Goal: Information Seeking & Learning: Learn about a topic

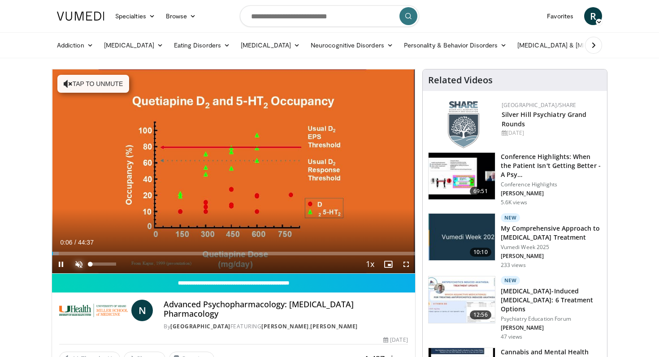
click at [77, 263] on span "Video Player" at bounding box center [79, 265] width 18 height 18
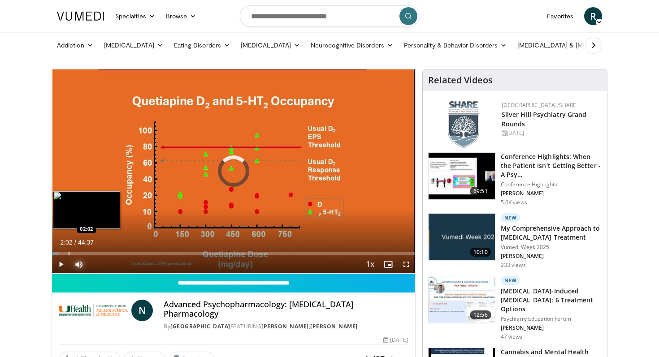
click at [69, 252] on div "Progress Bar" at bounding box center [69, 254] width 1 height 4
click at [88, 253] on div "Progress Bar" at bounding box center [88, 254] width 1 height 4
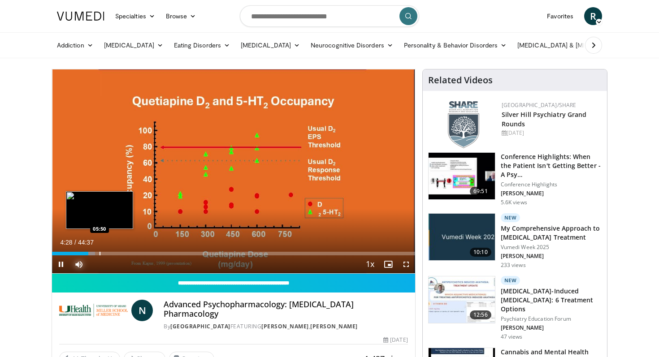
click at [100, 253] on div "Progress Bar" at bounding box center [100, 254] width 1 height 4
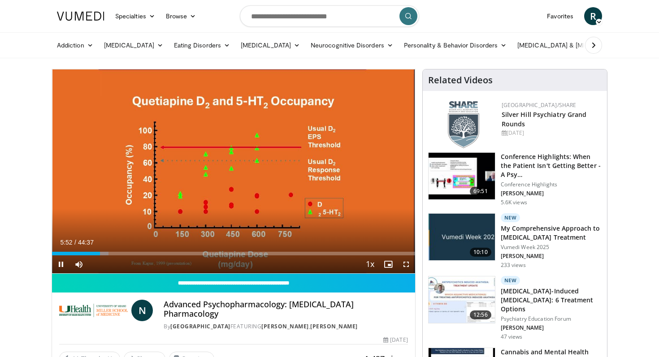
click at [111, 256] on div "Current Time 5:52 / Duration 44:37 Pause Skip Backward Skip Forward Mute 0% Loa…" at bounding box center [233, 265] width 363 height 18
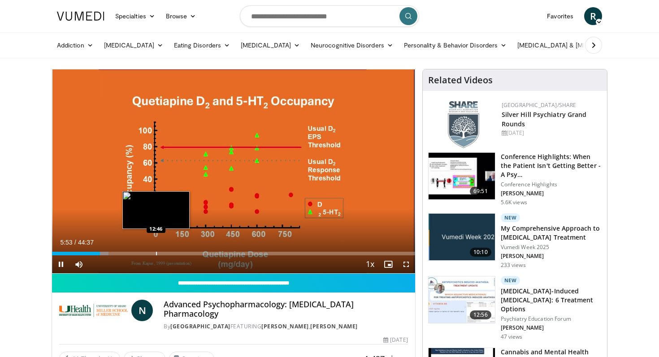
click at [156, 254] on div "Progress Bar" at bounding box center [156, 254] width 1 height 4
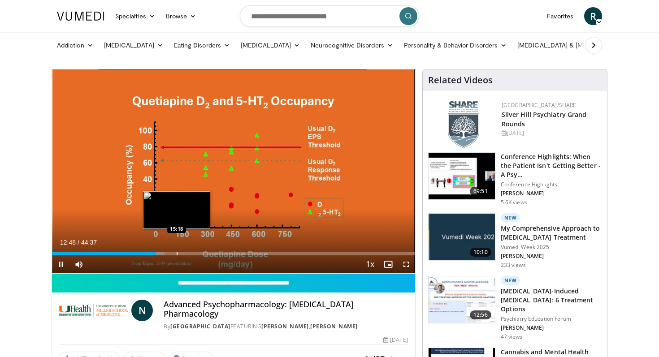
click at [177, 254] on div "Progress Bar" at bounding box center [177, 254] width 1 height 4
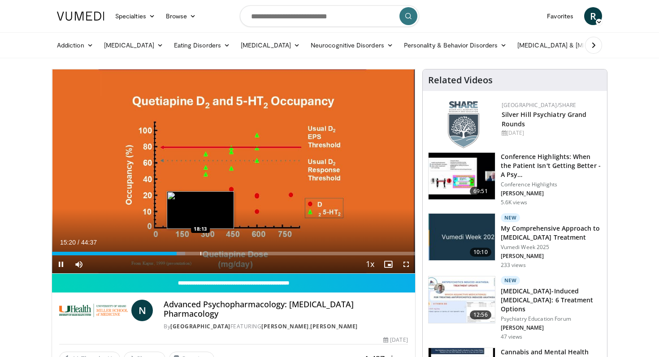
click at [200, 253] on div "Progress Bar" at bounding box center [200, 254] width 1 height 4
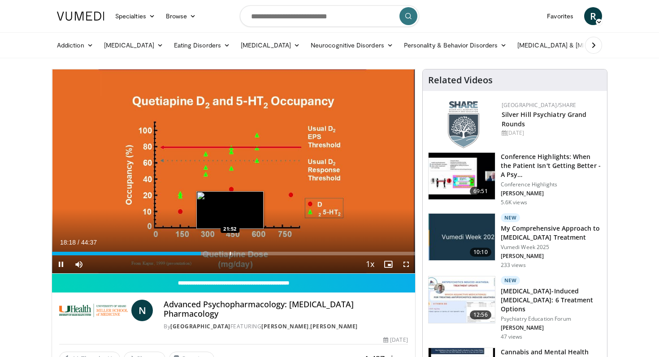
click at [230, 255] on div "Progress Bar" at bounding box center [230, 254] width 1 height 4
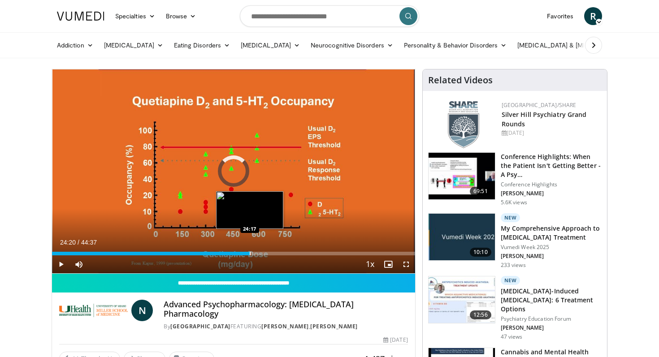
click at [250, 253] on div "Progress Bar" at bounding box center [250, 254] width 1 height 4
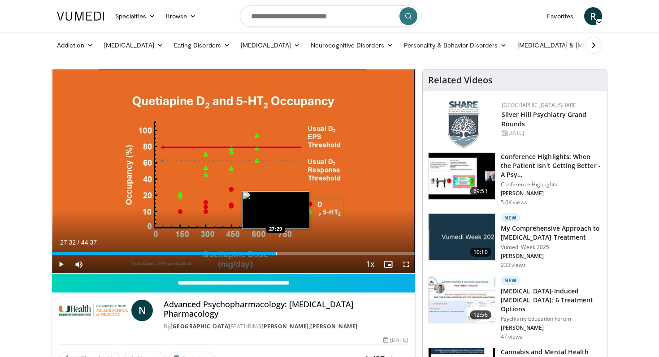
click at [276, 255] on div "Progress Bar" at bounding box center [276, 254] width 1 height 4
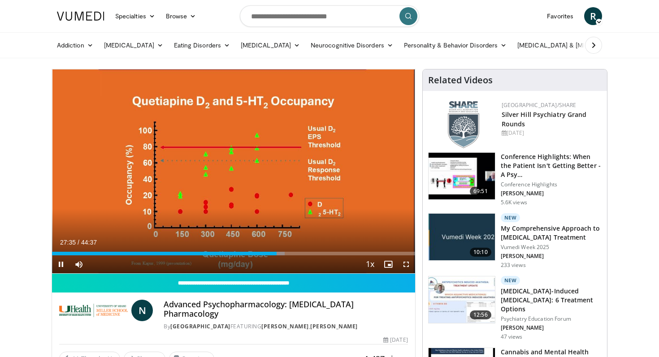
click at [296, 257] on div "Current Time 27:35 / Duration 44:37 Pause Skip Backward Skip Forward Mute 0% Lo…" at bounding box center [233, 265] width 363 height 18
click at [316, 256] on div "Current Time 27:36 / Duration 44:37 Pause Skip Backward Skip Forward Mute 0% Lo…" at bounding box center [233, 265] width 363 height 18
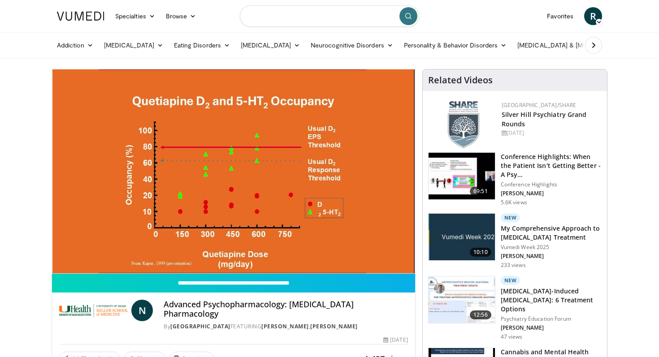
click at [273, 23] on input "Search topics, interventions" at bounding box center [329, 16] width 179 height 22
type input "**********"
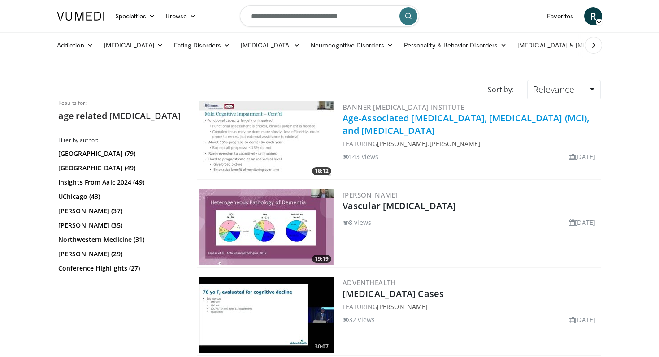
click at [395, 127] on link "Age-Associated [MEDICAL_DATA], [MEDICAL_DATA] (MCI), and [MEDICAL_DATA]" at bounding box center [465, 124] width 247 height 25
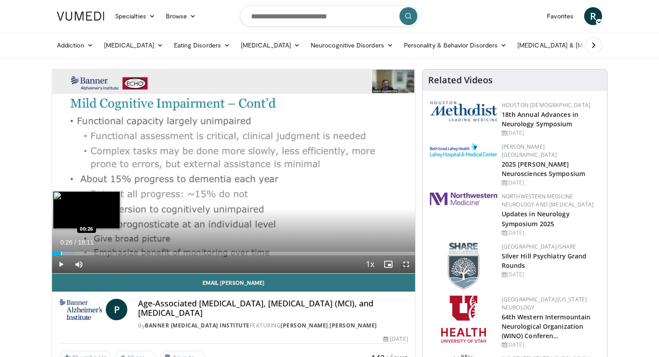
click at [61, 253] on div "Progress Bar" at bounding box center [61, 254] width 1 height 4
click at [65, 254] on div "Progress Bar" at bounding box center [65, 254] width 1 height 4
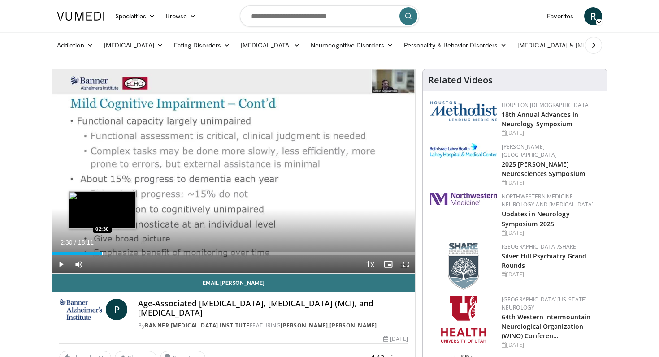
click at [102, 252] on div "Progress Bar" at bounding box center [102, 254] width 1 height 4
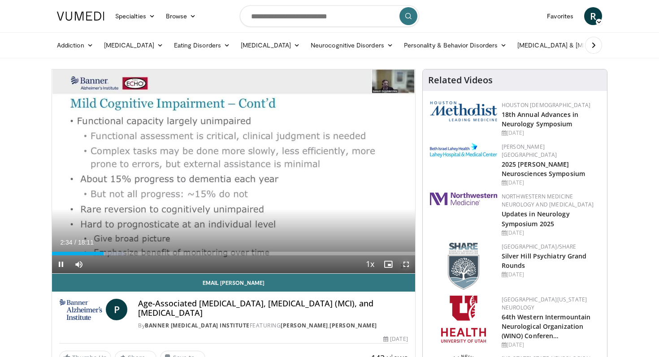
click at [404, 265] on span "Video Player" at bounding box center [406, 265] width 18 height 18
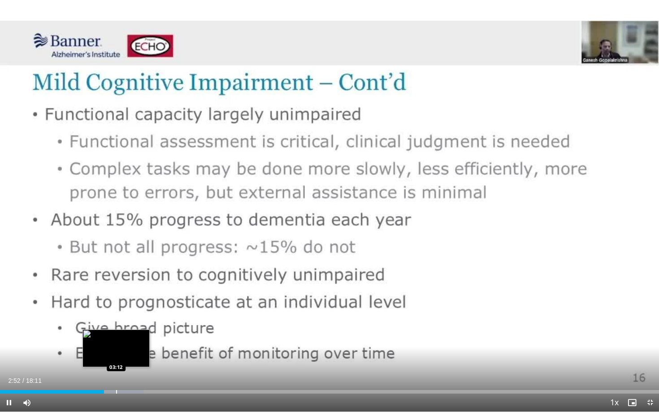
click at [116, 357] on div "Progress Bar" at bounding box center [116, 392] width 1 height 4
click at [139, 357] on div "Progress Bar" at bounding box center [139, 392] width 1 height 4
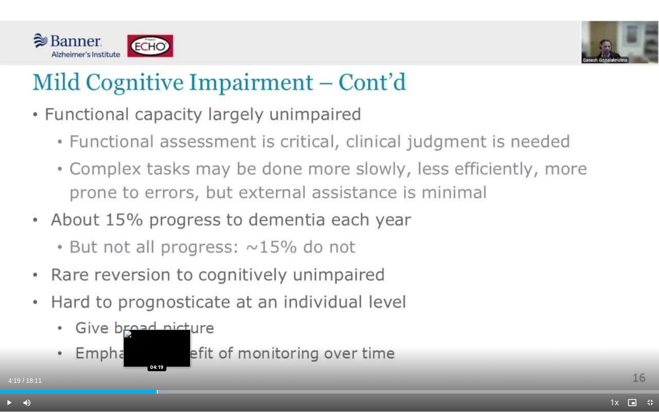
click at [156, 357] on div "Loaded : 25.45% 04:19 04:19" at bounding box center [329, 389] width 659 height 9
click at [172, 357] on div "Progress Bar" at bounding box center [172, 392] width 1 height 4
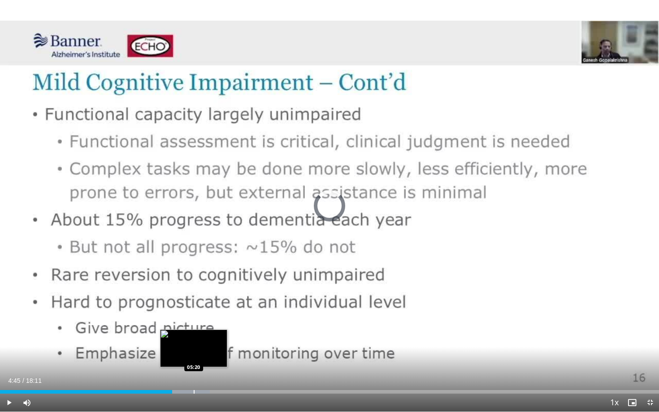
click at [194, 357] on div "Progress Bar" at bounding box center [194, 392] width 1 height 4
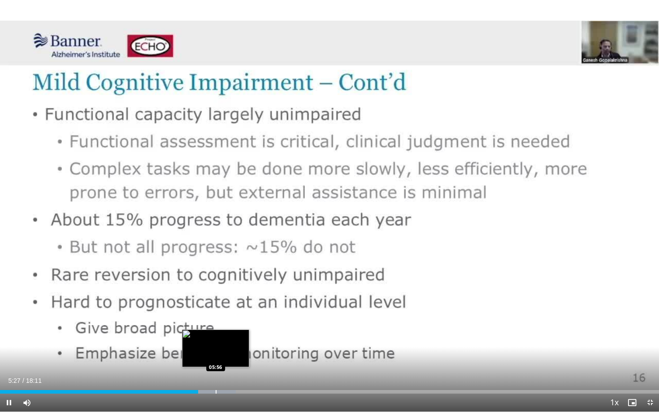
click at [216, 357] on div "Loaded : 35.75% 05:27 05:56" at bounding box center [329, 389] width 659 height 9
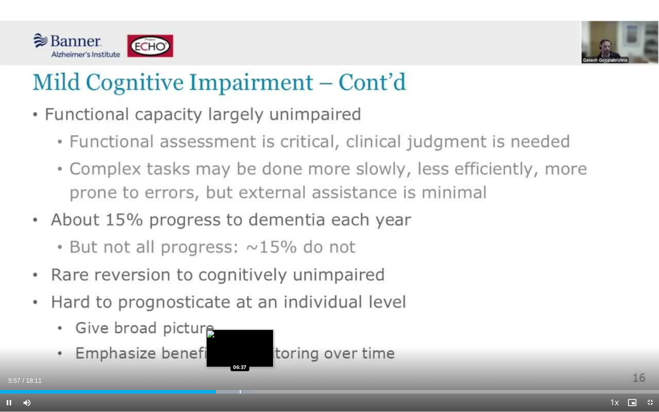
click at [240, 357] on div "Progress Bar" at bounding box center [240, 392] width 1 height 4
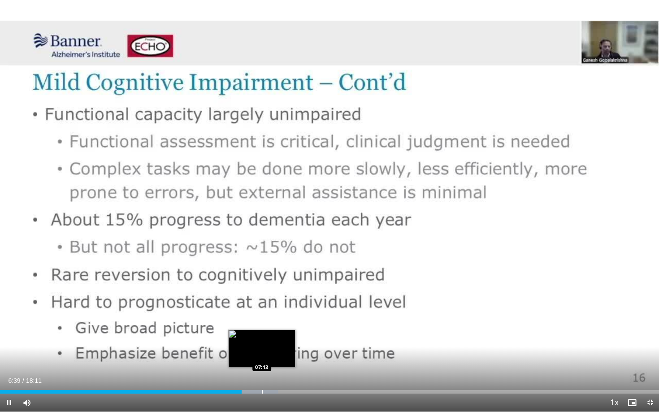
click at [262, 357] on div "Progress Bar" at bounding box center [262, 392] width 1 height 4
click at [280, 357] on div "Loaded : 45.83% 07:21 07:43" at bounding box center [329, 389] width 659 height 9
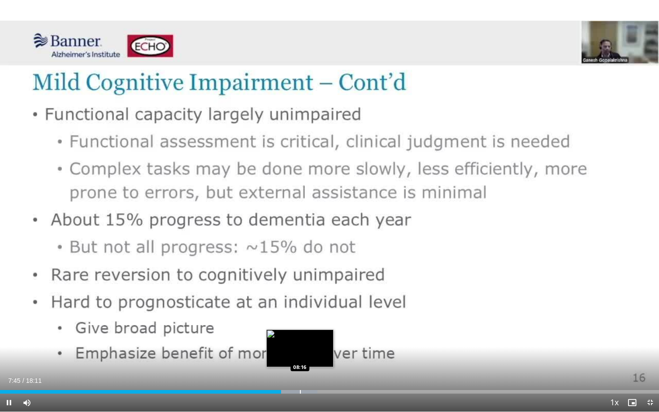
click at [300, 357] on div "Loaded : 48.18% 07:45 08:16" at bounding box center [329, 389] width 659 height 9
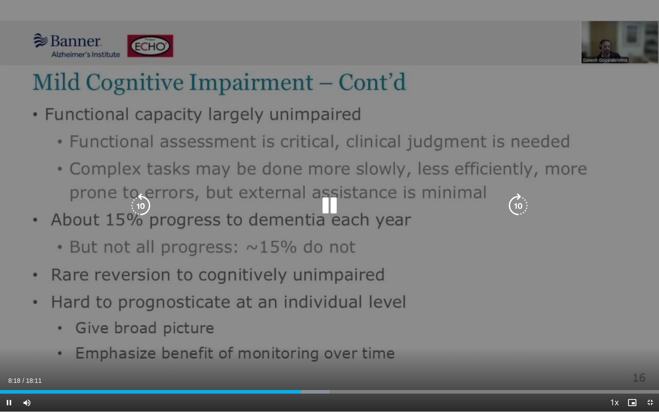
click at [320, 357] on div "Loaded : 50.00% 08:18 08:17" at bounding box center [329, 392] width 659 height 4
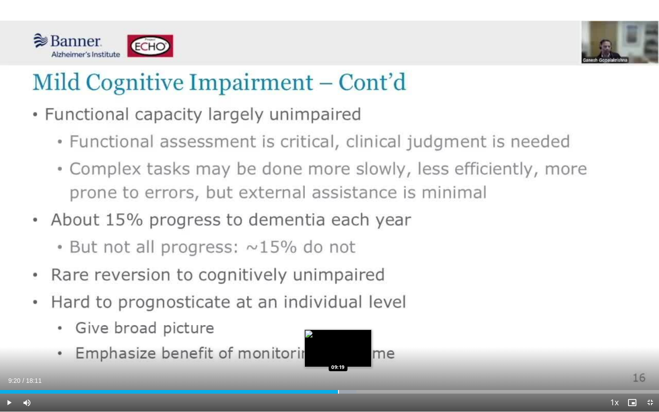
click at [338, 357] on div "Loaded : 54.08% 09:20 09:19" at bounding box center [329, 389] width 659 height 9
click at [356, 357] on div "Loaded : 57.28% 09:24 09:50" at bounding box center [329, 389] width 659 height 9
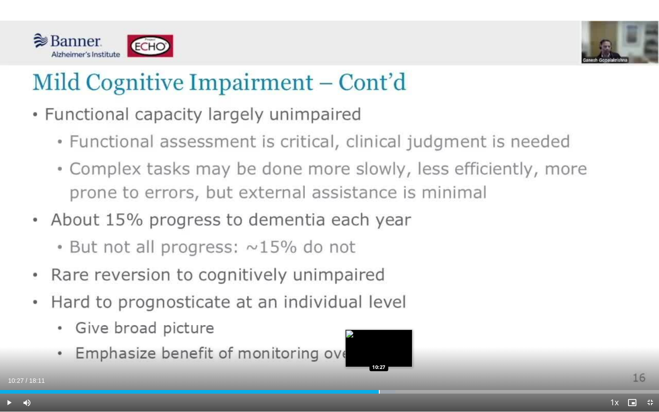
click at [378, 357] on div "Loaded : 60.00% 10:27 10:27" at bounding box center [329, 389] width 659 height 9
click at [397, 357] on div "Progress Bar" at bounding box center [397, 392] width 1 height 4
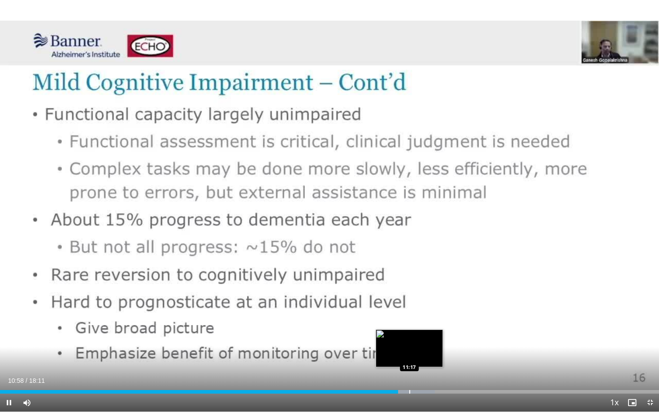
click at [409, 357] on div "Progress Bar" at bounding box center [409, 392] width 1 height 4
click at [429, 357] on div "Loaded : 67.83% 11:19 11:51" at bounding box center [329, 392] width 659 height 4
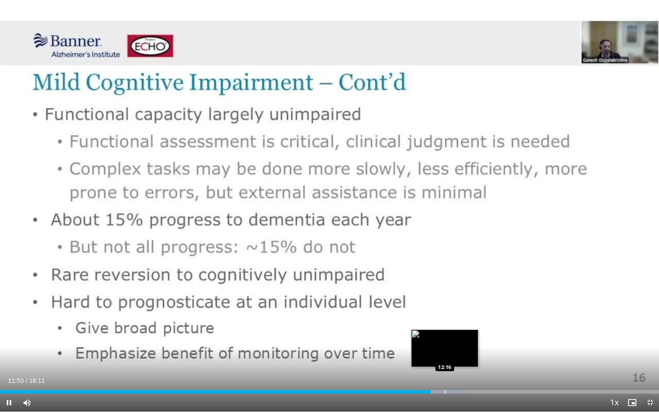
click at [445, 357] on div "Progress Bar" at bounding box center [445, 392] width 1 height 4
click at [461, 357] on div "Progress Bar" at bounding box center [461, 392] width 1 height 4
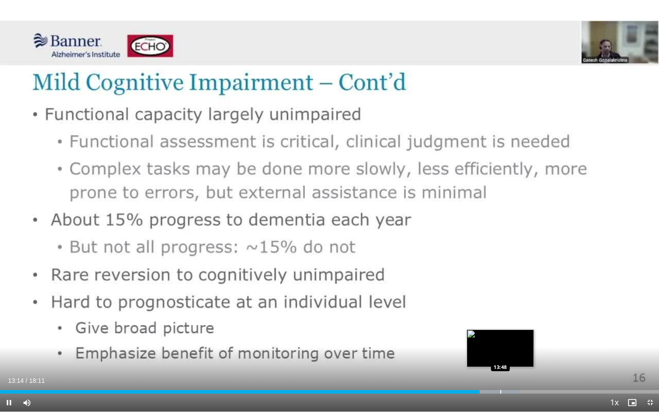
click at [500, 357] on div "Loaded : 78.83% 13:14 13:48" at bounding box center [329, 389] width 659 height 9
click at [507, 357] on div "Loaded : 80.01% 13:49 13:58" at bounding box center [329, 389] width 659 height 9
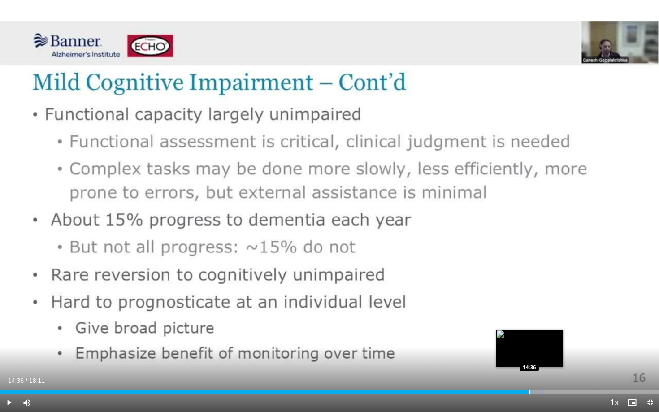
click at [529, 357] on div "Loaded : 82.49% 14:36 14:36" at bounding box center [329, 389] width 659 height 9
click at [544, 357] on div "Progress Bar" at bounding box center [544, 392] width 1 height 4
click at [553, 357] on div "Progress Bar" at bounding box center [553, 392] width 1 height 4
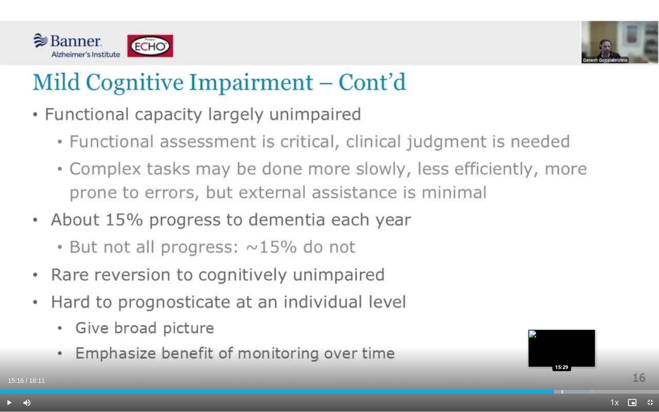
click at [562, 357] on div "Progress Bar" at bounding box center [562, 392] width 1 height 4
click at [573, 357] on div "Progress Bar" at bounding box center [573, 392] width 1 height 4
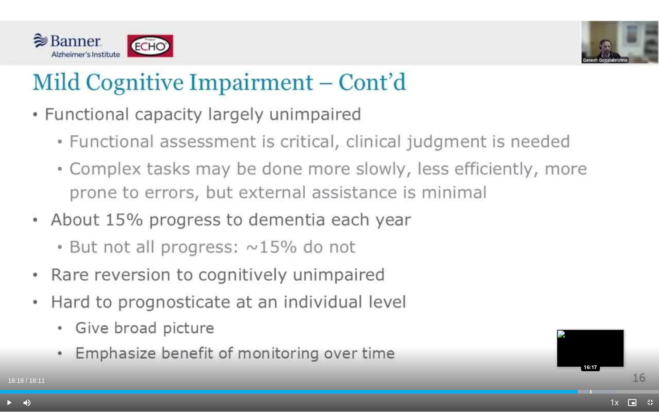
click at [590, 357] on div "Loaded : 93.49% 16:18 16:17" at bounding box center [329, 389] width 659 height 9
click at [603, 357] on div "Progress Bar" at bounding box center [603, 392] width 1 height 4
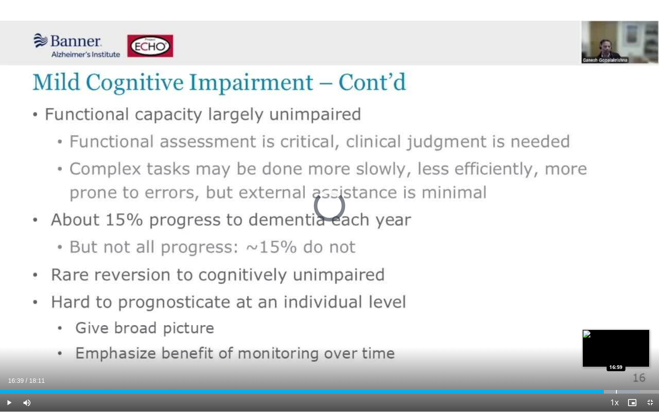
click at [616, 357] on div "Progress Bar" at bounding box center [616, 392] width 1 height 4
click at [625, 357] on div "Progress Bar" at bounding box center [625, 392] width 1 height 4
click at [637, 357] on div "Progress Bar" at bounding box center [637, 392] width 1 height 4
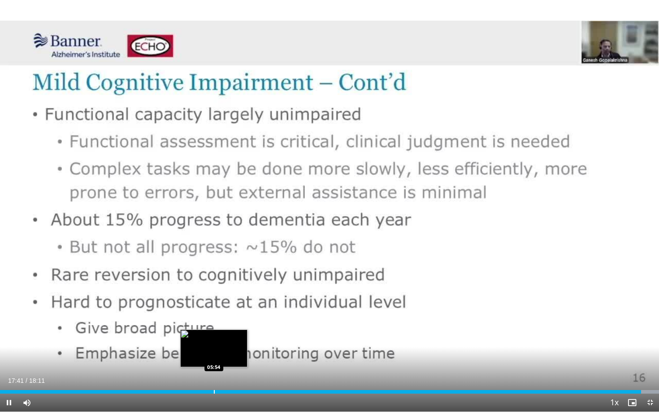
click at [213, 357] on div "Loaded : 100.00% 17:41 05:54" at bounding box center [329, 389] width 659 height 9
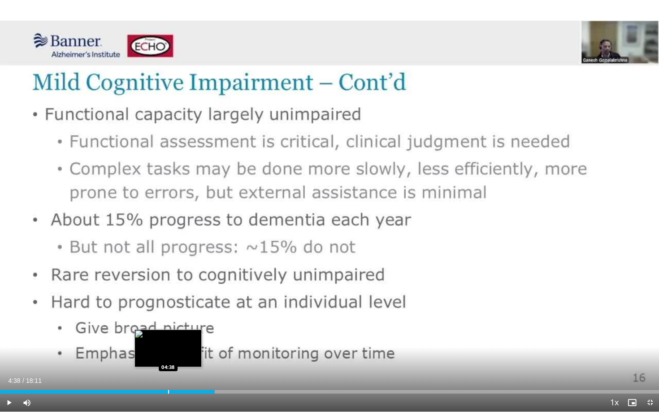
click at [168, 357] on div "Loaded : 25.66% 04:38 04:38" at bounding box center [329, 389] width 659 height 9
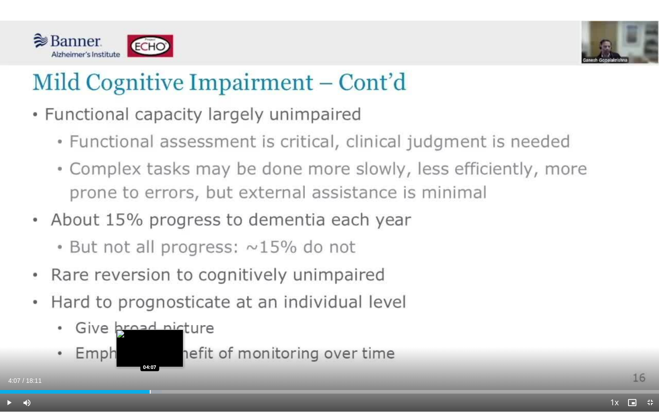
click at [149, 357] on div "Loaded : 24.54% 04:07 04:07" at bounding box center [329, 389] width 659 height 9
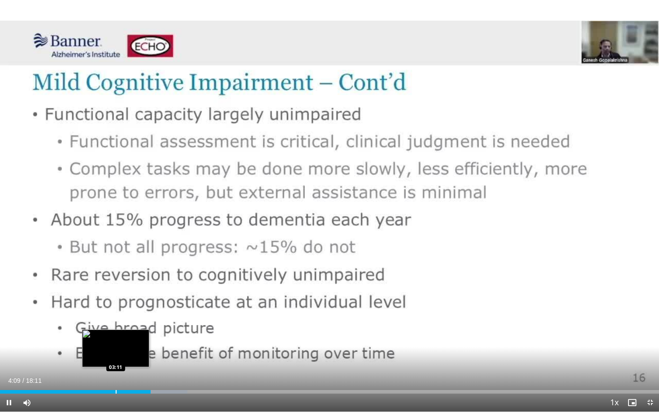
click at [116, 357] on div "Progress Bar" at bounding box center [116, 392] width 1 height 4
click at [101, 357] on div "Progress Bar" at bounding box center [101, 392] width 1 height 4
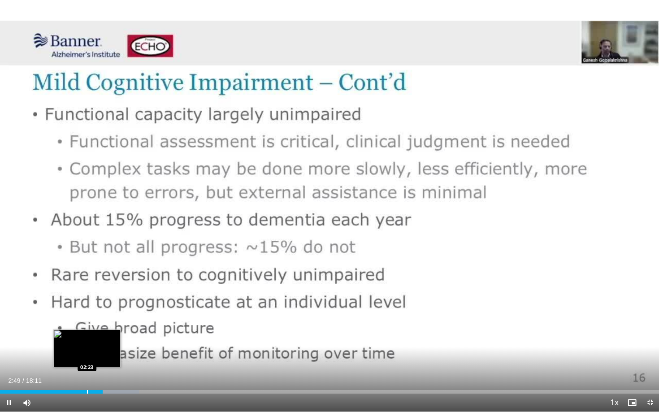
click at [86, 357] on div "Loaded : 21.08% 02:49 02:23" at bounding box center [329, 389] width 659 height 9
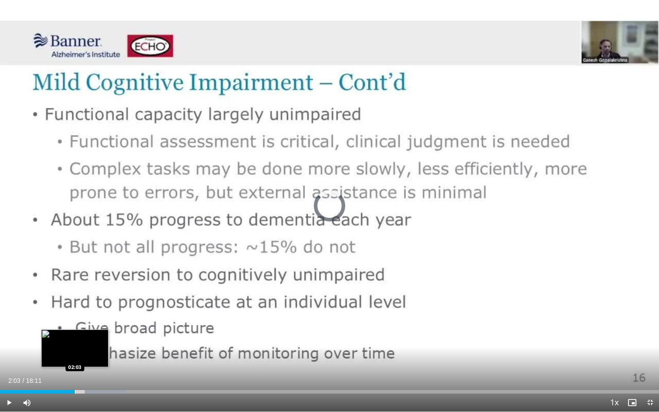
click at [75, 357] on div "Progress Bar" at bounding box center [75, 392] width 1 height 4
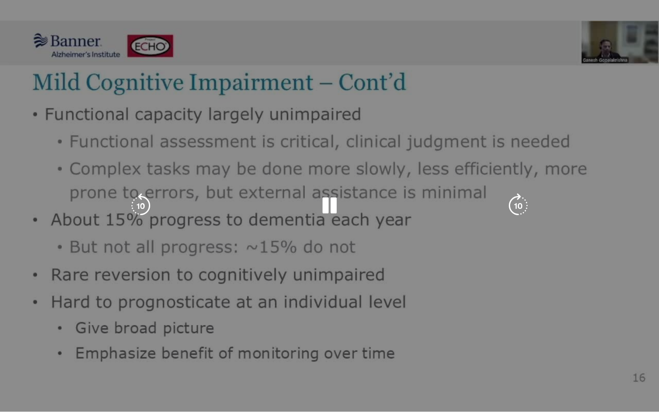
click at [64, 357] on video-js "**********" at bounding box center [329, 206] width 659 height 412
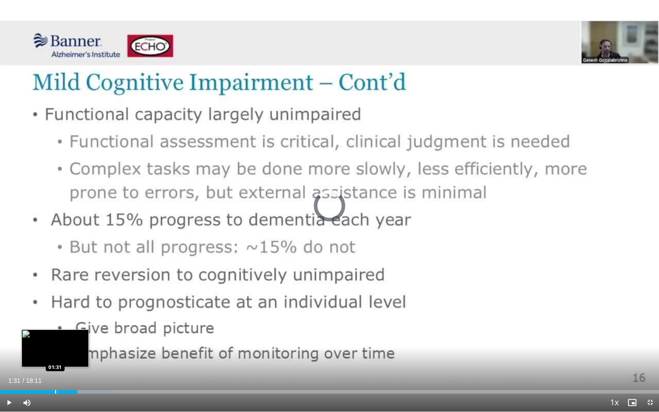
click at [55, 357] on div "Progress Bar" at bounding box center [55, 392] width 1 height 4
click at [60, 357] on div "Progress Bar" at bounding box center [60, 392] width 1 height 4
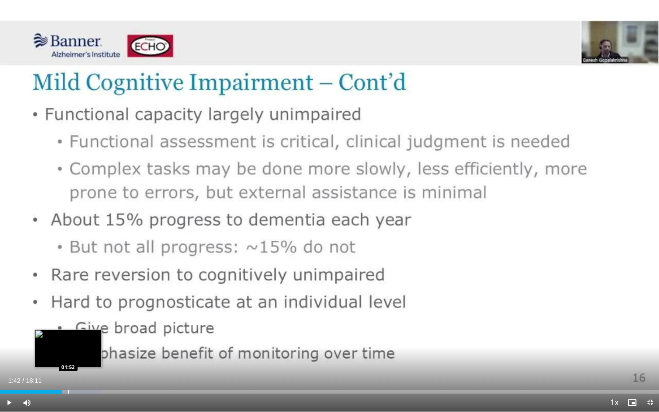
click at [68, 357] on div "Progress Bar" at bounding box center [68, 392] width 1 height 4
click at [72, 357] on div "Progress Bar" at bounding box center [72, 392] width 1 height 4
click at [71, 357] on div "Progress Bar" at bounding box center [71, 392] width 1 height 4
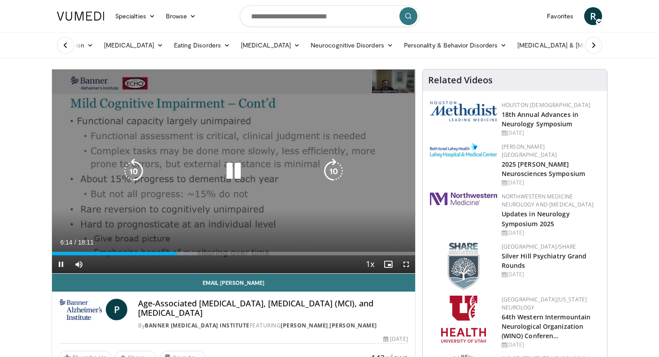
click at [290, 149] on div "10 seconds Tap to unmute" at bounding box center [233, 171] width 363 height 204
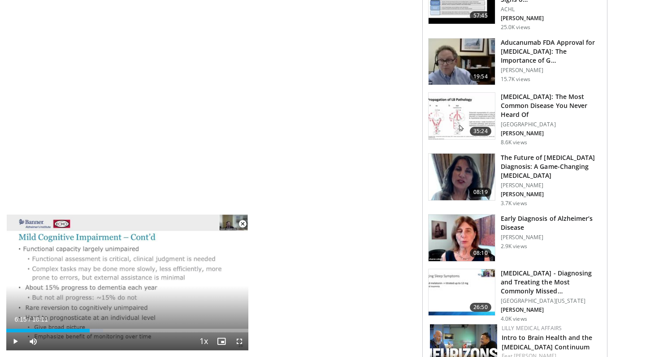
scroll to position [558, 0]
